Goal: Find specific fact: Find specific fact

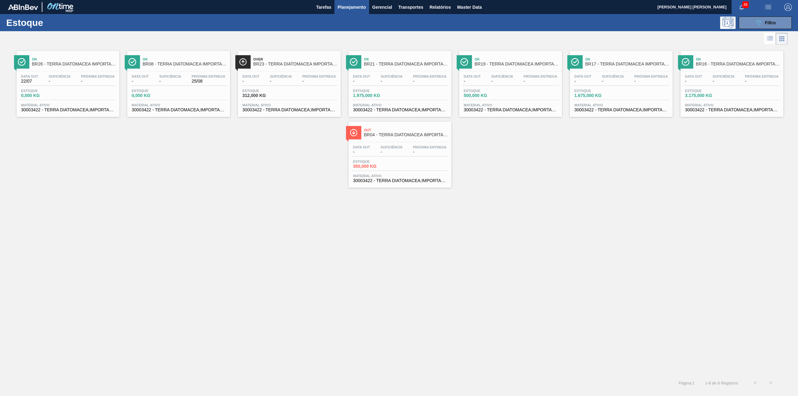
drag, startPoint x: 761, startPoint y: 23, endPoint x: 768, endPoint y: 80, distance: 57.5
click at [761, 23] on icon "089F7B8B-B2A5-4AFE-B5C0-19BA573D28AC" at bounding box center [758, 22] width 7 height 7
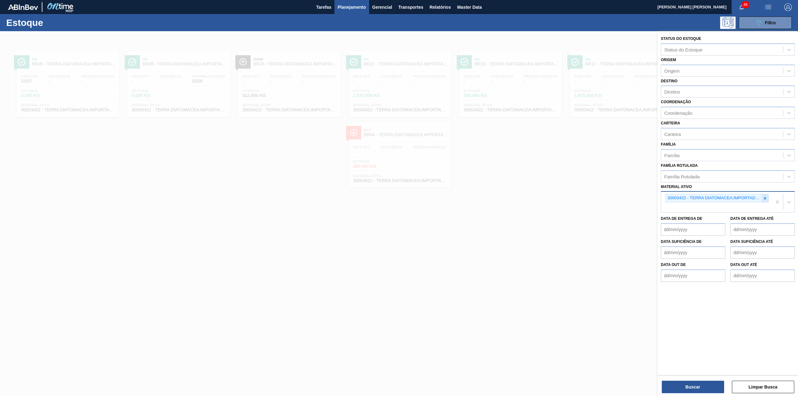
click at [763, 196] on icon at bounding box center [765, 198] width 4 height 4
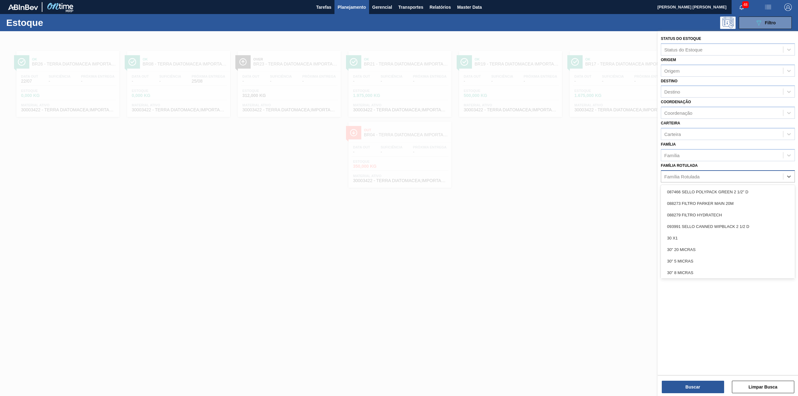
click at [754, 180] on div "Família Rotulada" at bounding box center [722, 176] width 122 height 9
click at [754, 180] on div "c c" at bounding box center [722, 176] width 122 height 9
type Rotulada "centen"
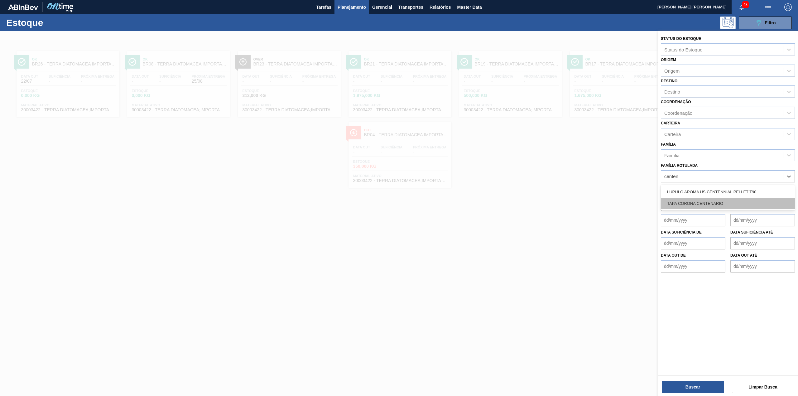
click at [734, 198] on div "TAPA CORONA CENTENARIO" at bounding box center [728, 204] width 134 height 12
click at [731, 176] on icon at bounding box center [730, 177] width 2 height 2
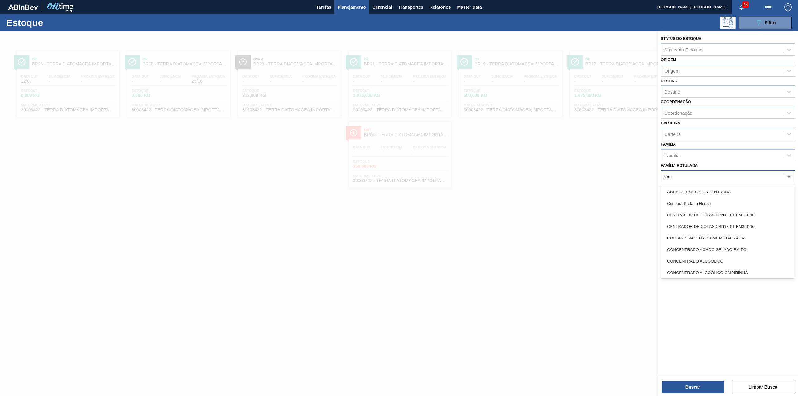
type Rotulada "cente"
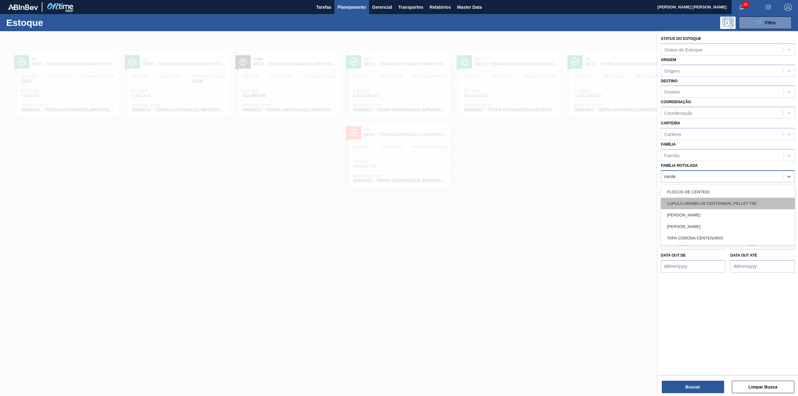
click at [723, 198] on div "LUPULO AROMA US CENTENNIAL PELLET T90" at bounding box center [728, 204] width 134 height 12
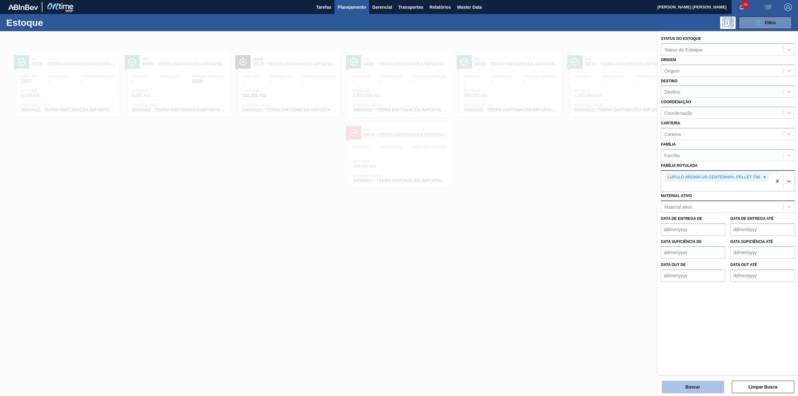
click at [702, 384] on button "Buscar" at bounding box center [693, 387] width 62 height 12
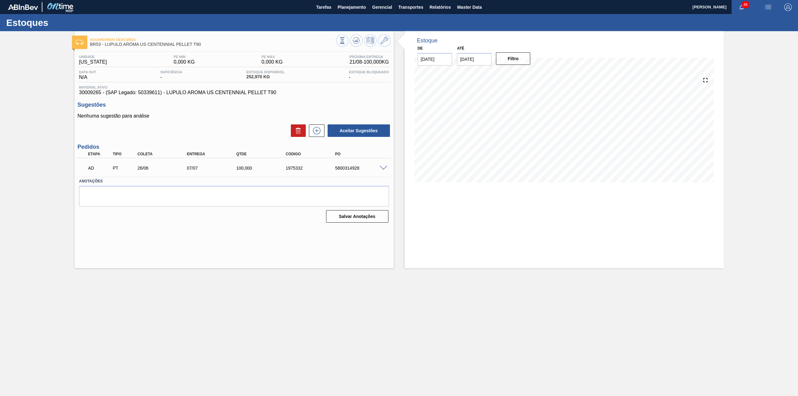
click at [382, 166] on div at bounding box center [384, 167] width 12 height 5
click at [382, 166] on span at bounding box center [383, 168] width 7 height 5
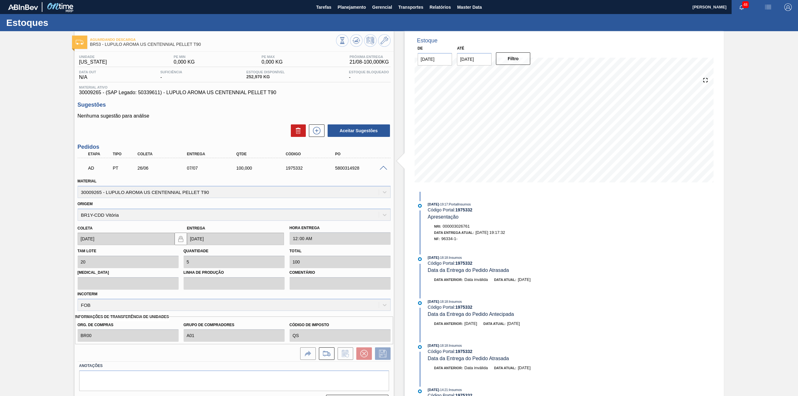
drag, startPoint x: 397, startPoint y: 315, endPoint x: 395, endPoint y: 320, distance: 6.3
click at [397, 314] on div "Estoque De [DATE] Até [DATE] Filtro [DATE] 19:17 : PortalInsumos Código Portal:…" at bounding box center [559, 222] width 330 height 382
click at [381, 168] on span at bounding box center [383, 168] width 7 height 5
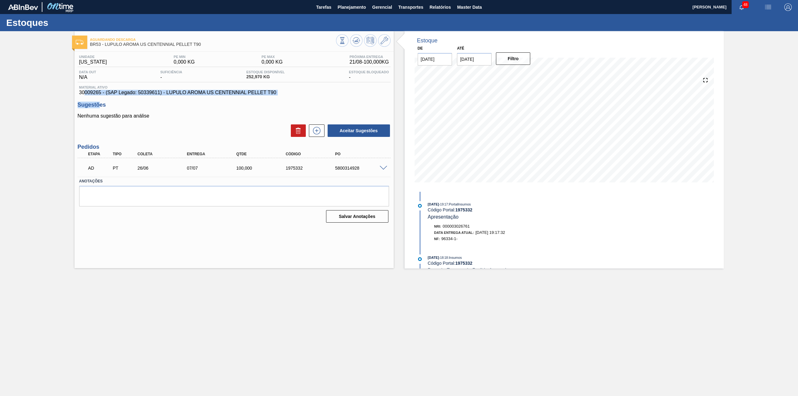
drag, startPoint x: 101, startPoint y: 96, endPoint x: 85, endPoint y: 94, distance: 16.5
click at [85, 94] on div "Unidade [US_STATE] PE MIN 0,000 KG PE MAX 0,000 KG Próxima Entrega 21/08 - 100,…" at bounding box center [233, 138] width 319 height 173
drag, startPoint x: 79, startPoint y: 92, endPoint x: 100, endPoint y: 95, distance: 21.7
click at [100, 95] on div "Material ativo 30009265 - (SAP Legado: 50339611) - LUPULO AROMA US CENTENNIAL P…" at bounding box center [234, 90] width 313 height 10
copy span "30009265"
